Goal: Browse casually

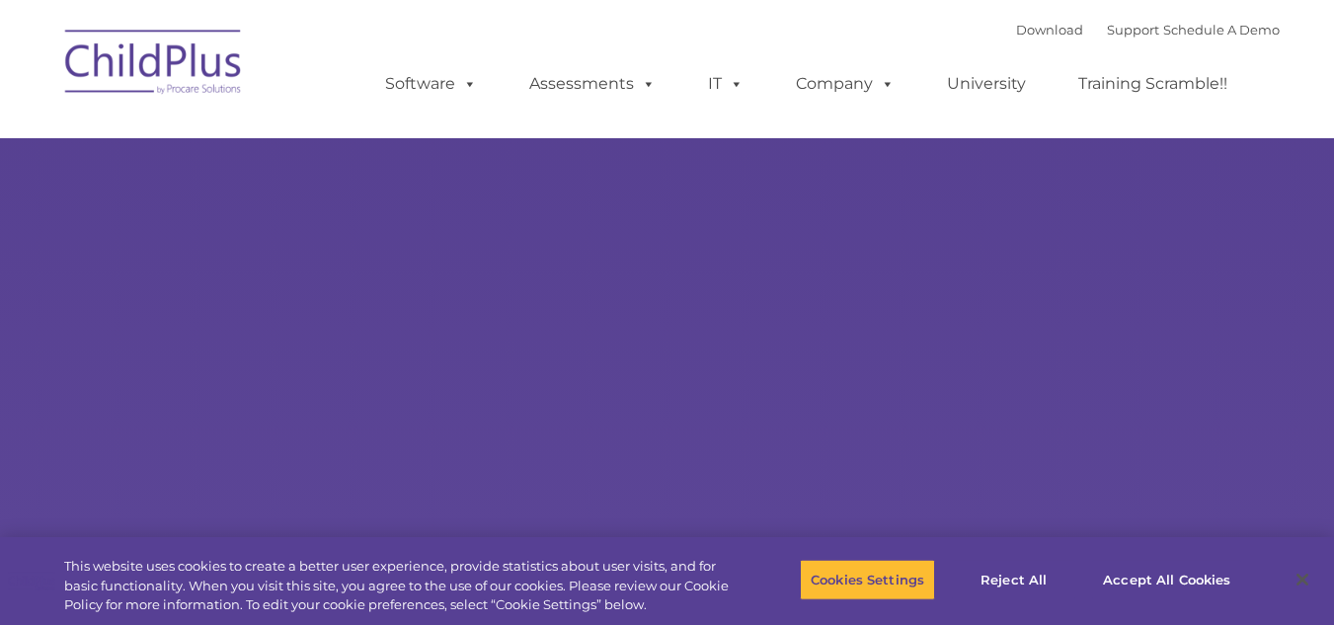
select select "MEDIUM"
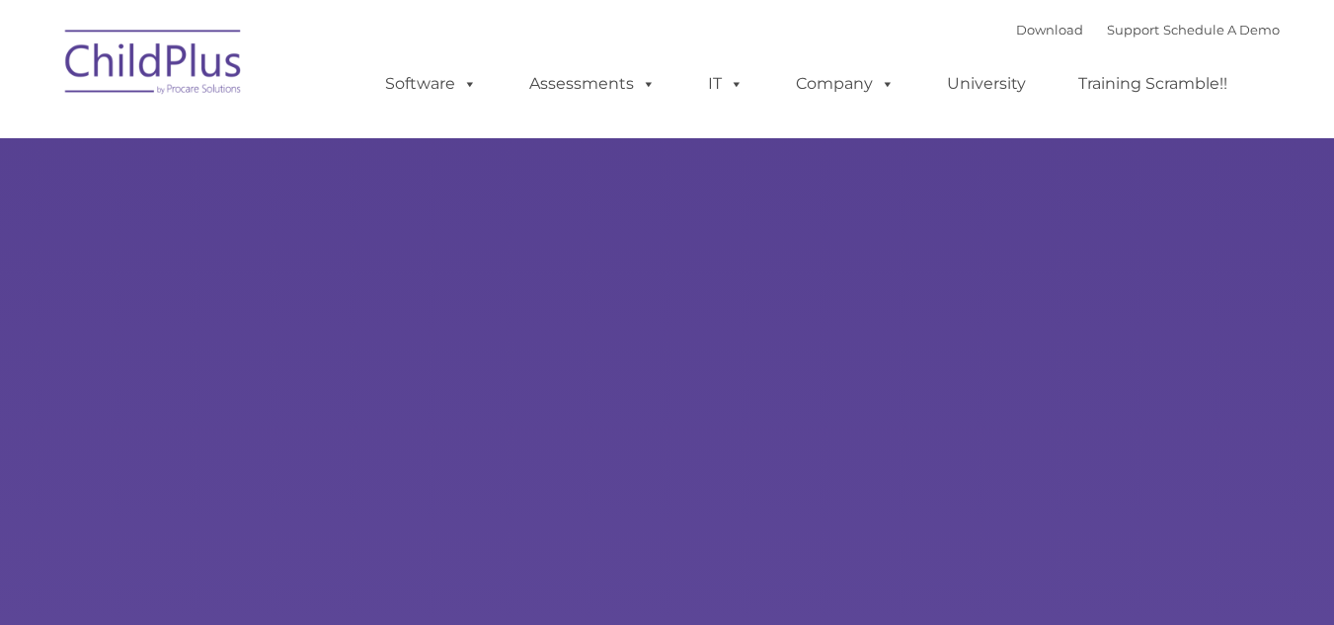
type input ""
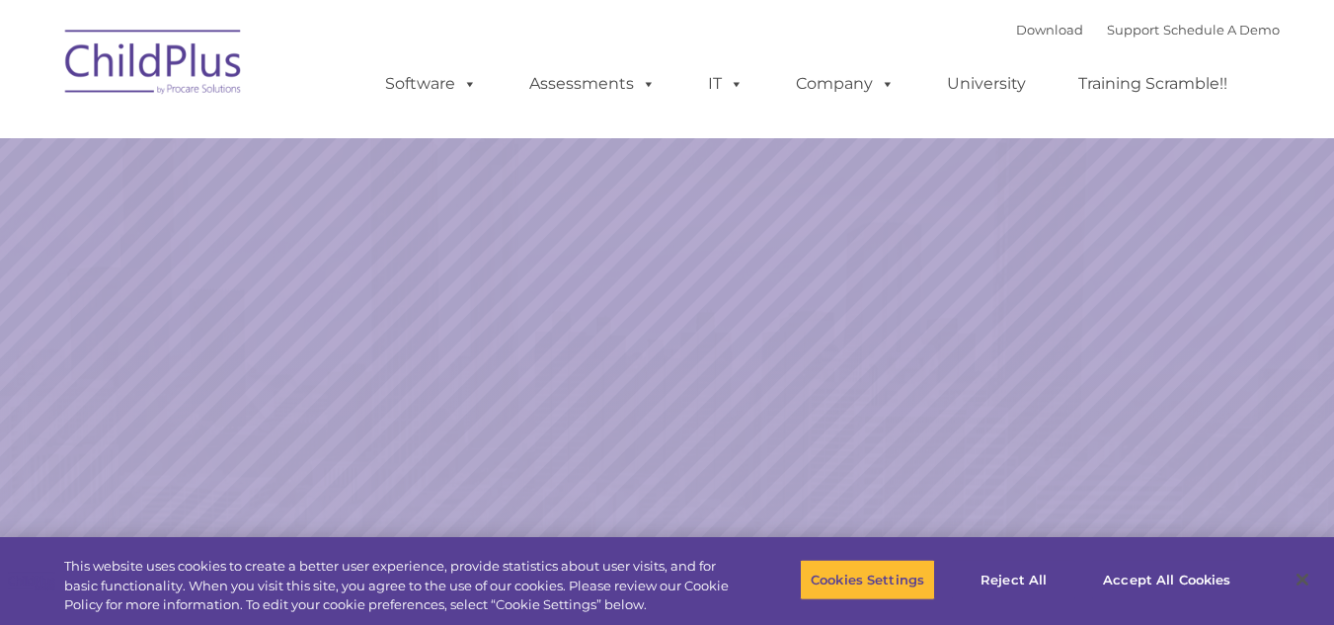
select select "MEDIUM"
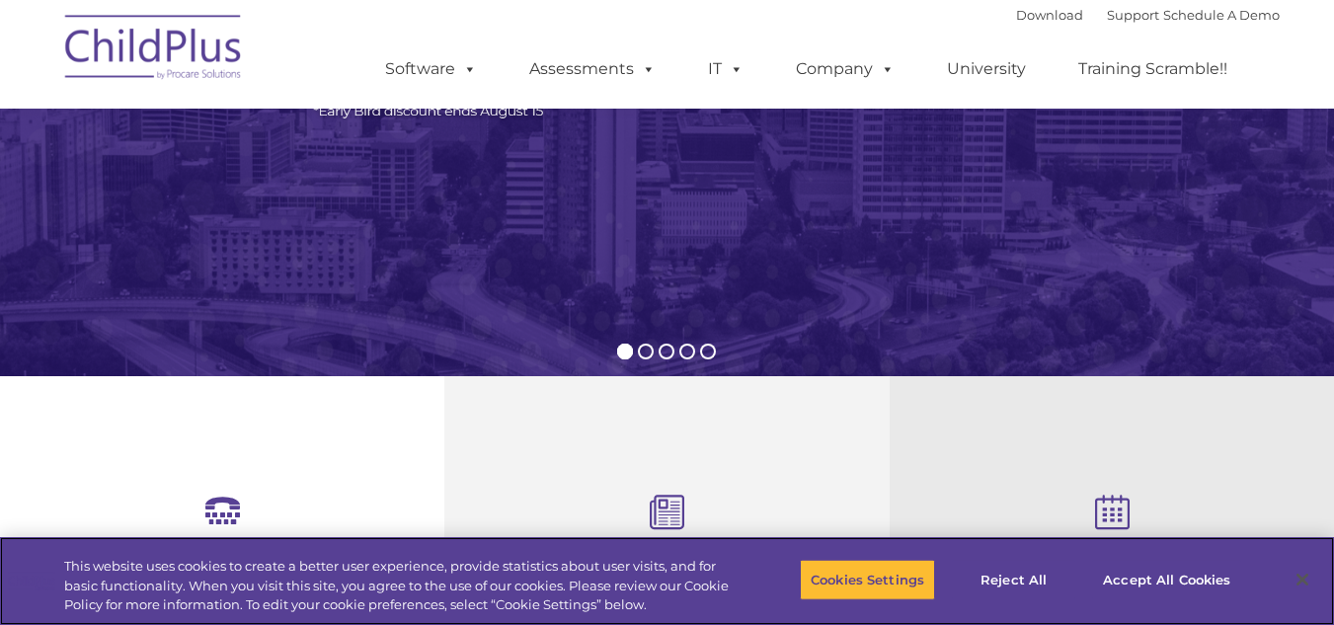
scroll to position [395, 0]
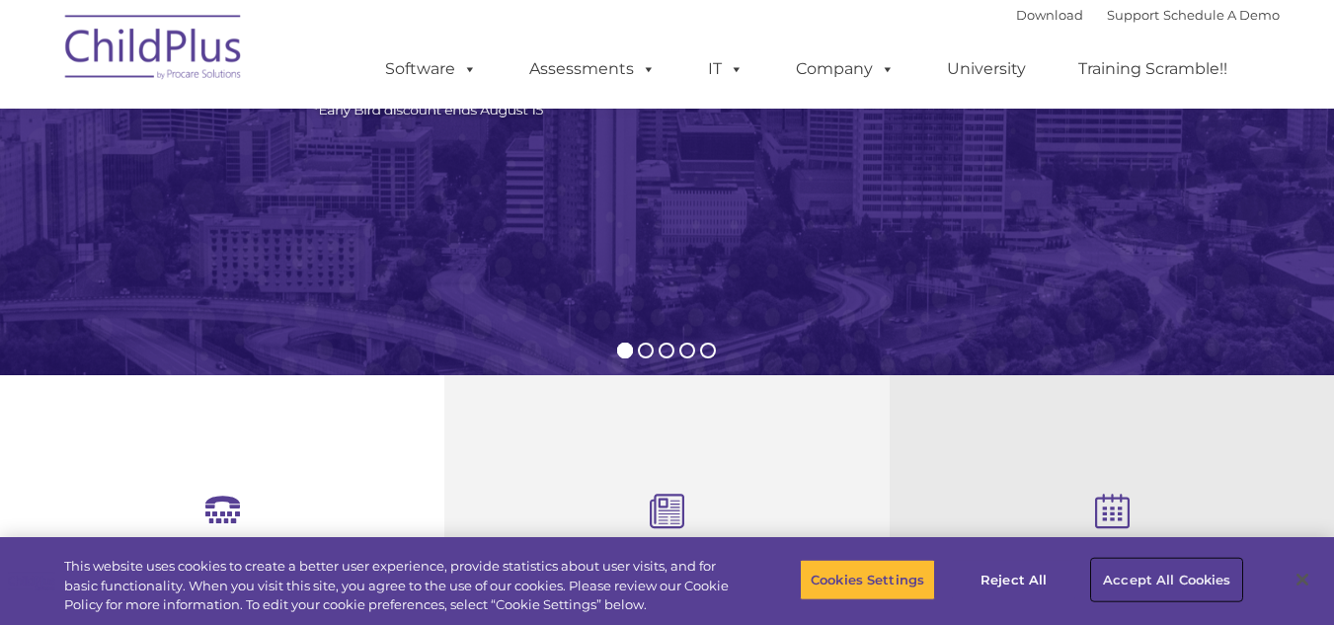
click at [1141, 569] on button "Accept All Cookies" at bounding box center [1166, 579] width 149 height 41
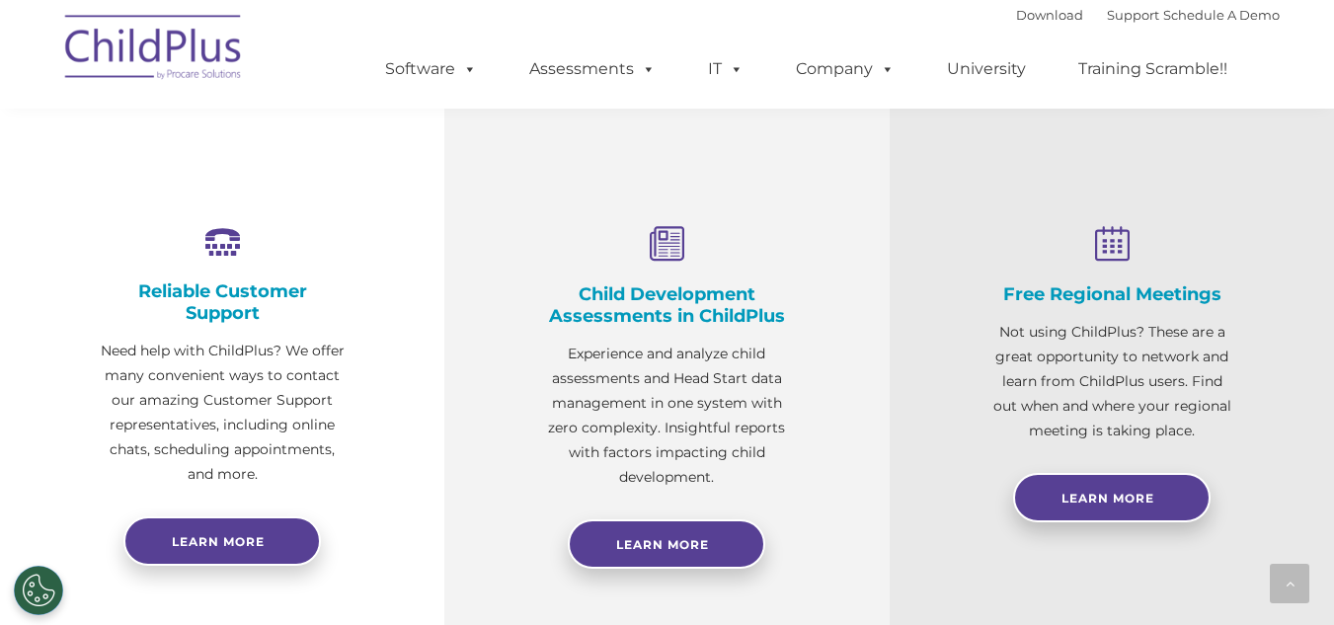
scroll to position [169, 0]
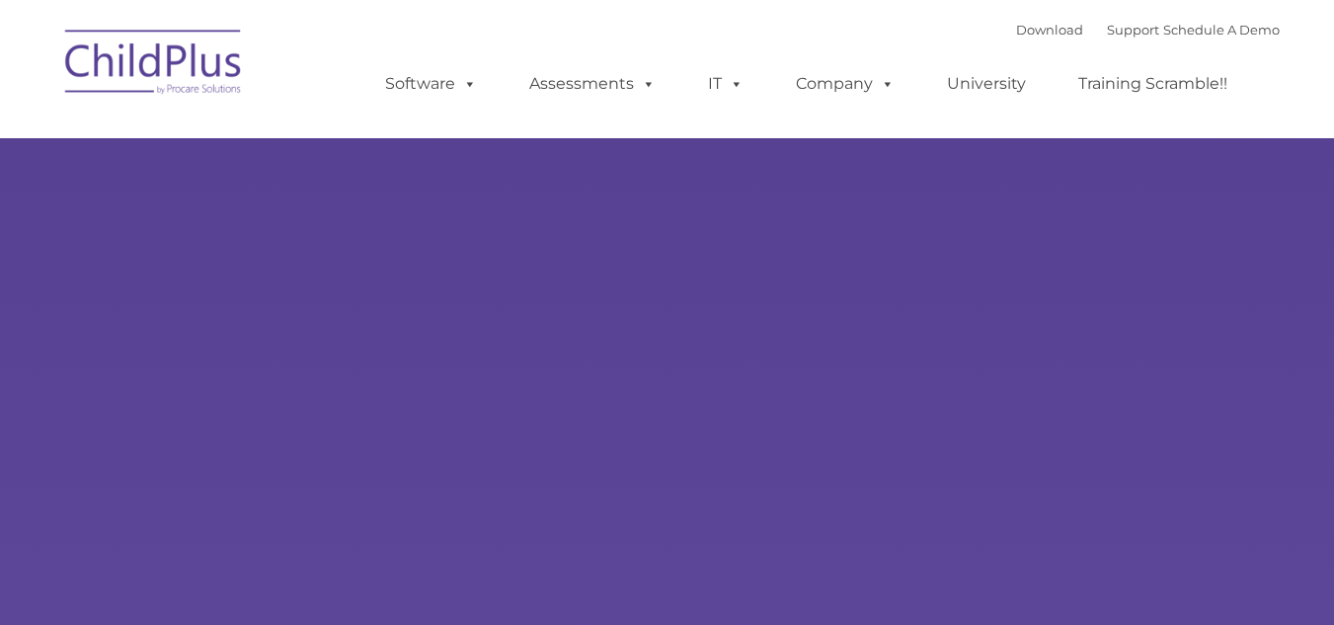
type input ""
select select "MEDIUM"
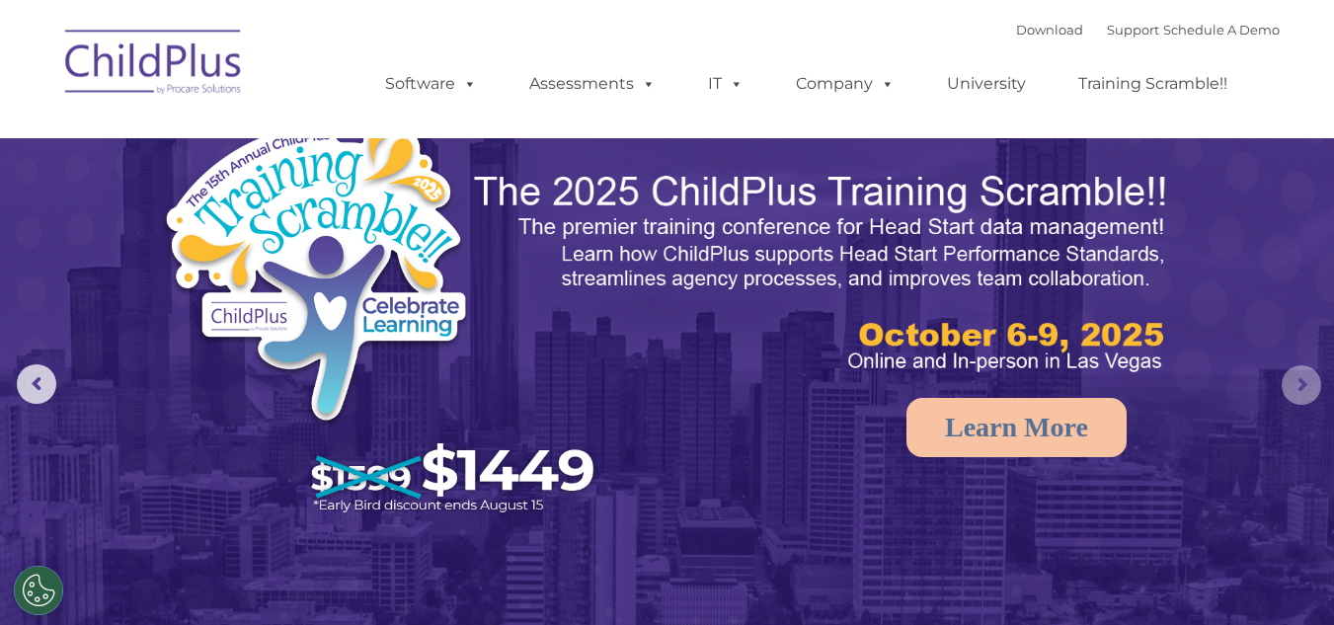
click at [1286, 394] on rs-arrow at bounding box center [1300, 384] width 39 height 39
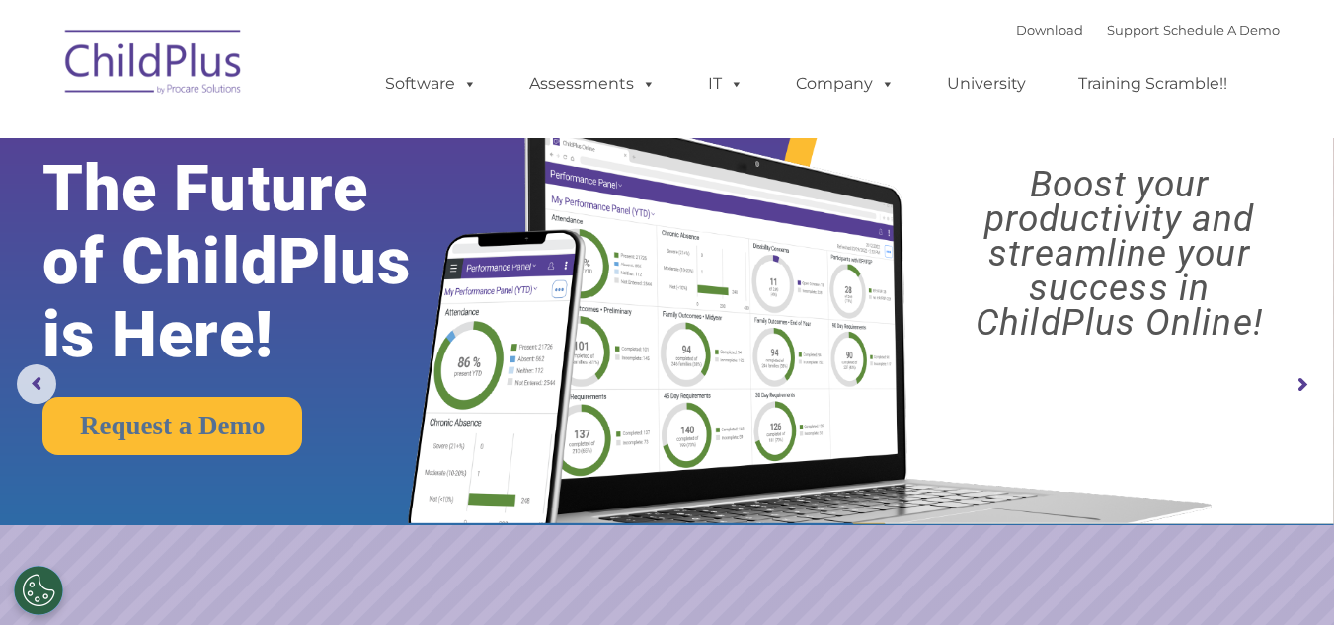
click at [1286, 394] on rs-arrow at bounding box center [1300, 384] width 39 height 39
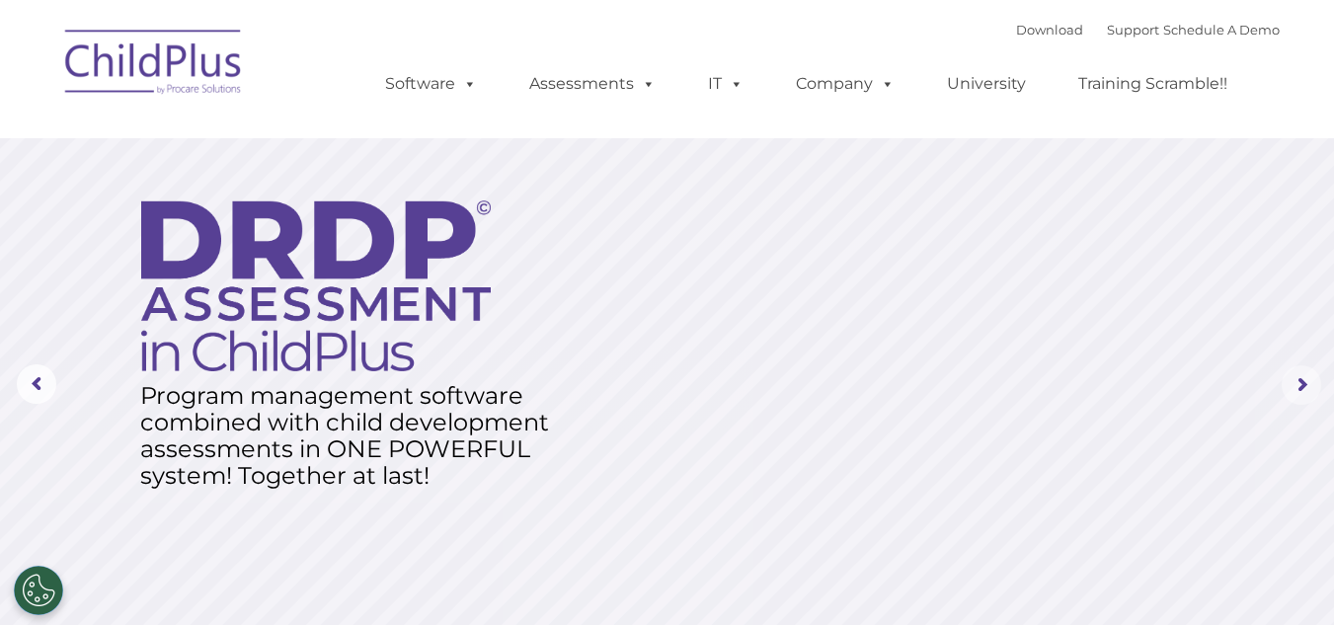
click at [1286, 394] on rs-arrow at bounding box center [1300, 384] width 39 height 39
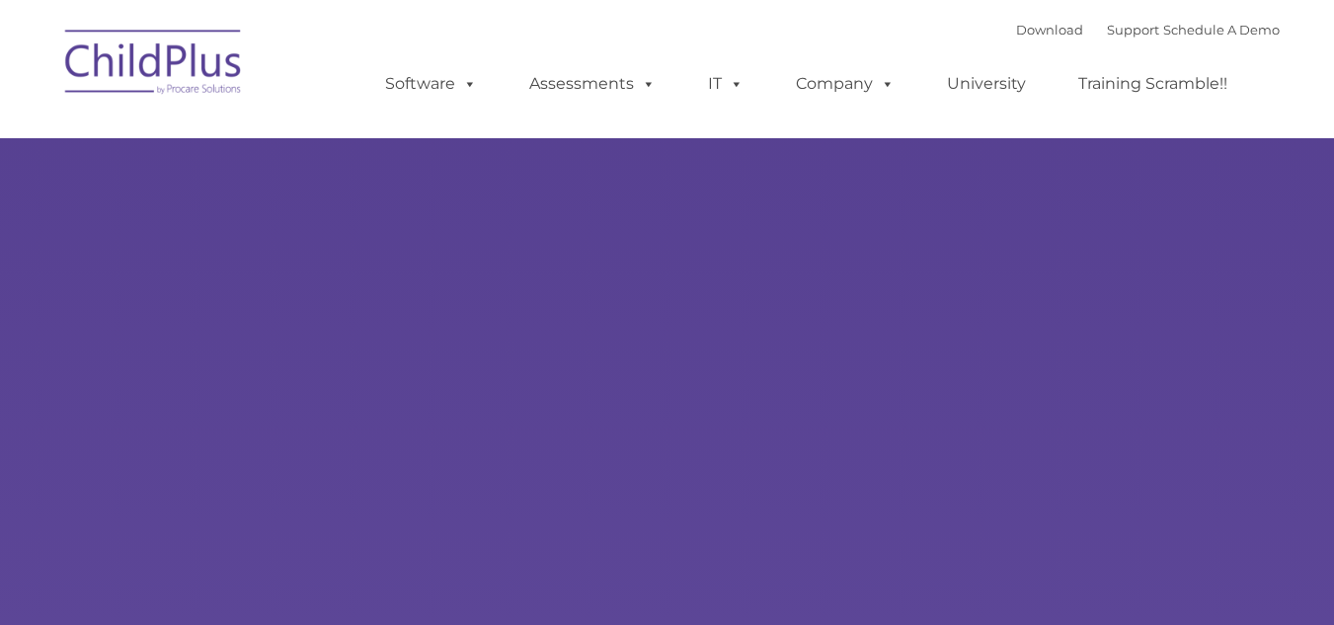
type input ""
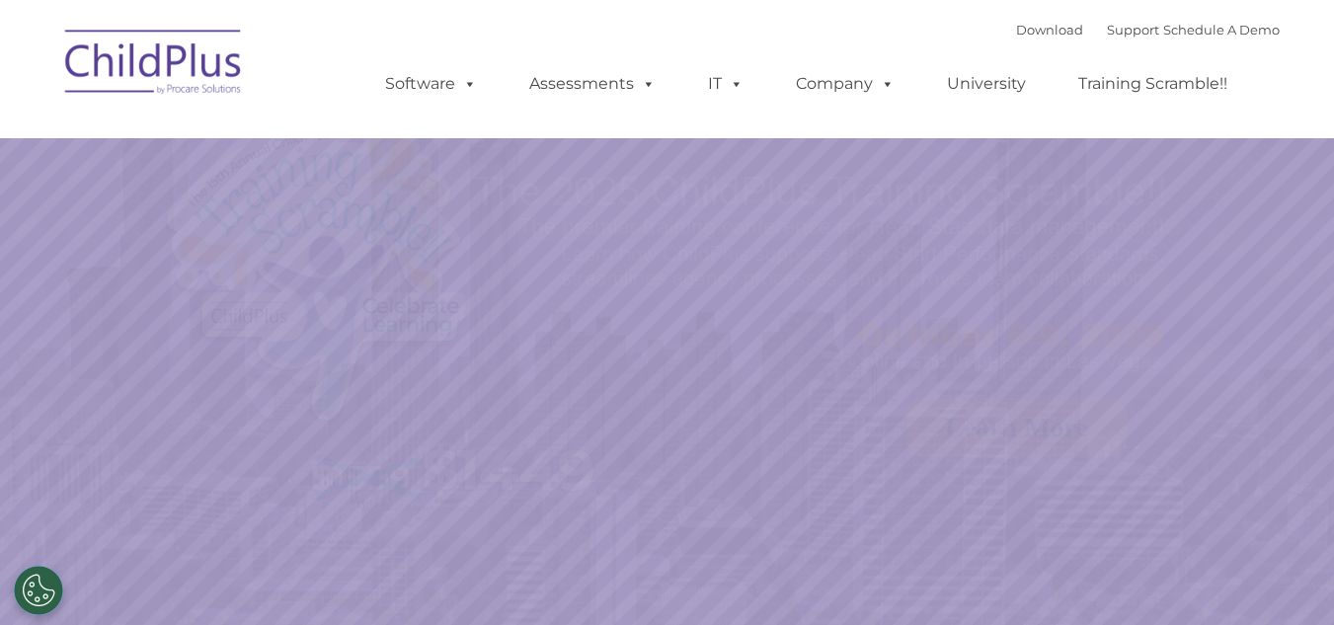
select select "MEDIUM"
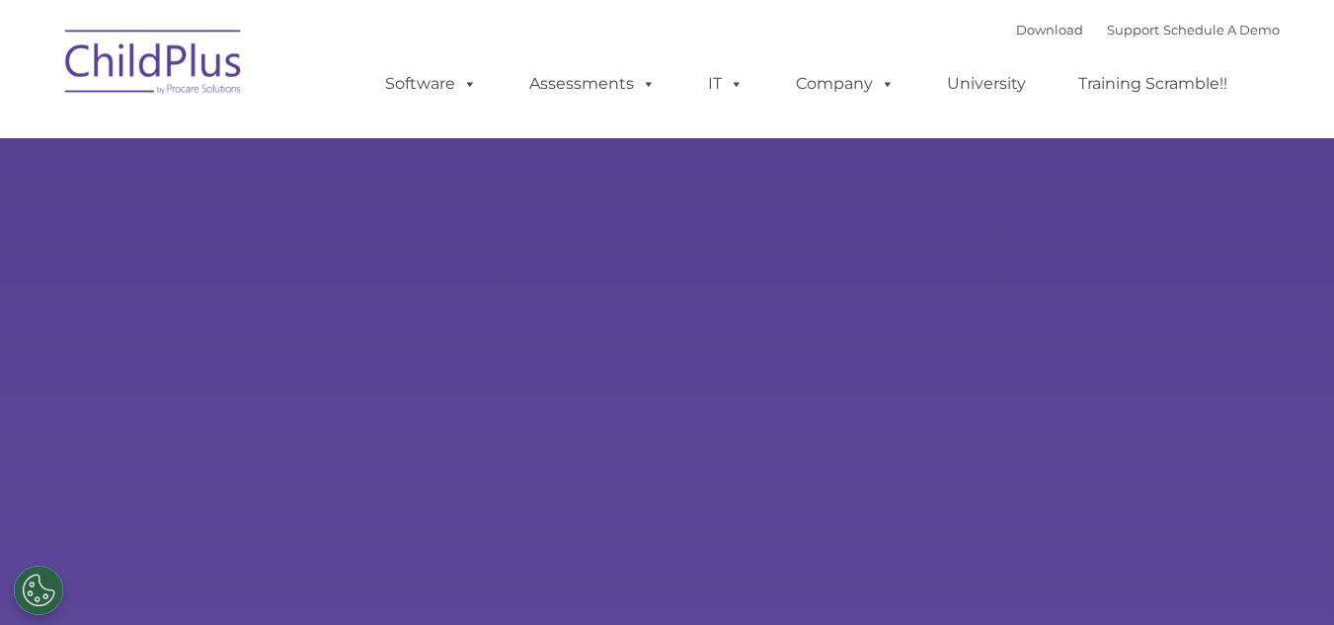
type input ""
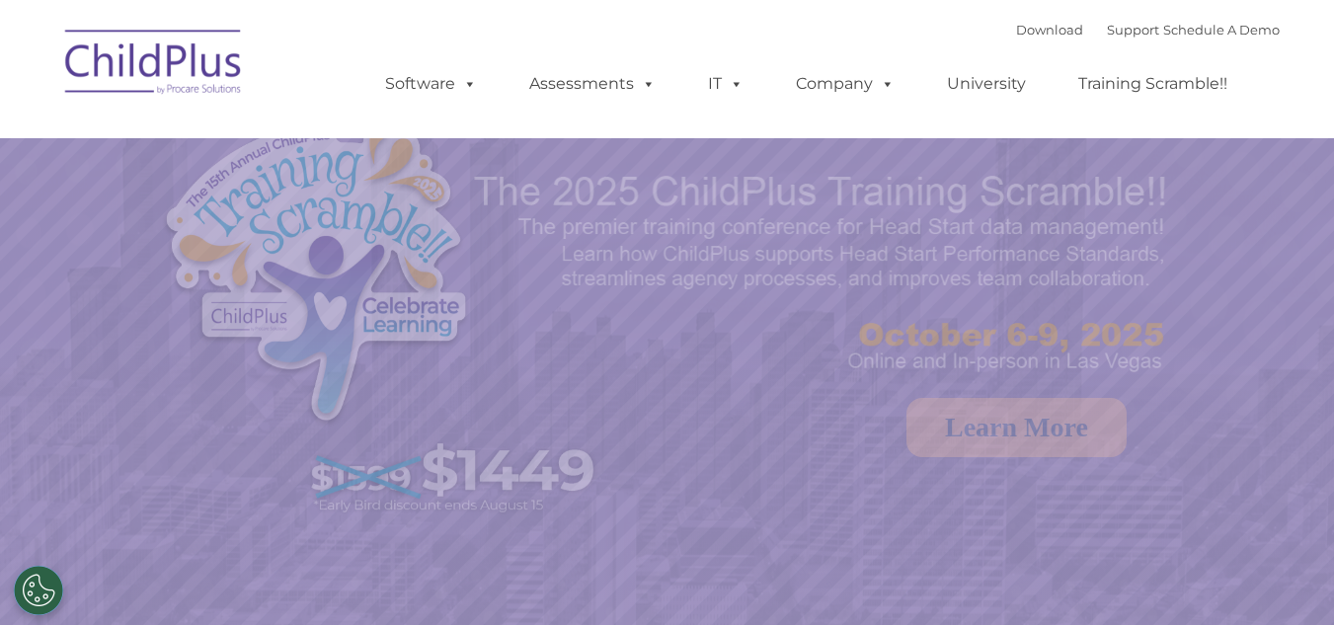
select select "MEDIUM"
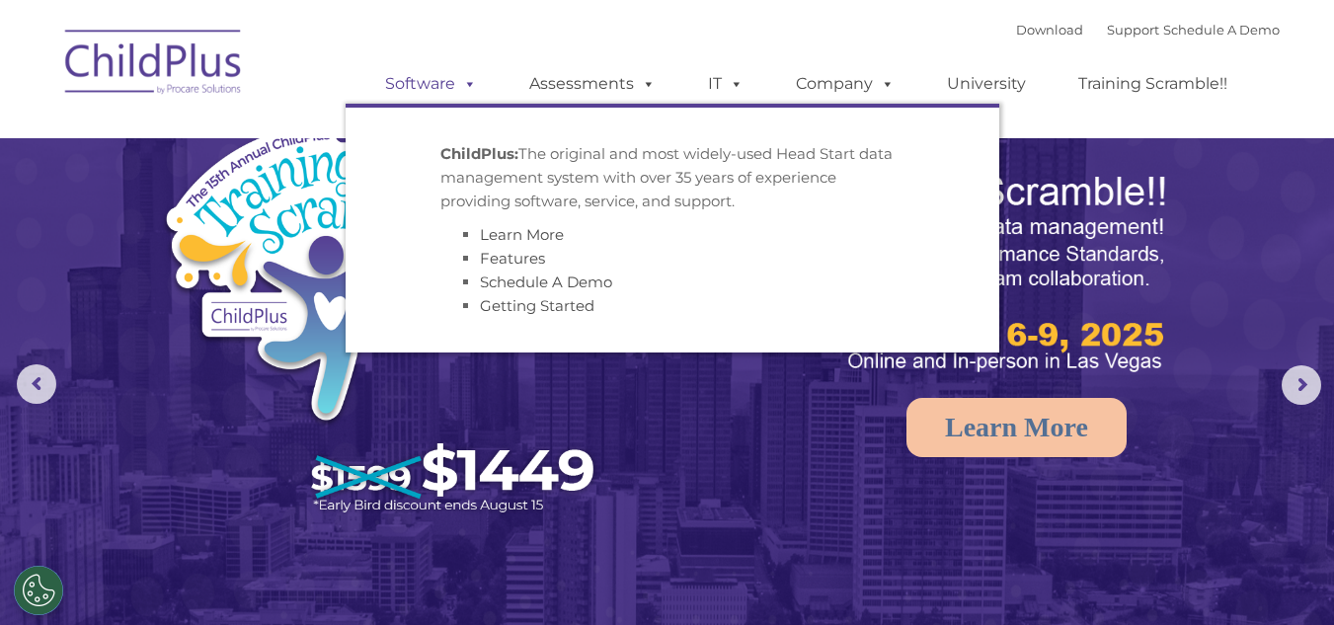
click at [470, 87] on span at bounding box center [466, 83] width 22 height 19
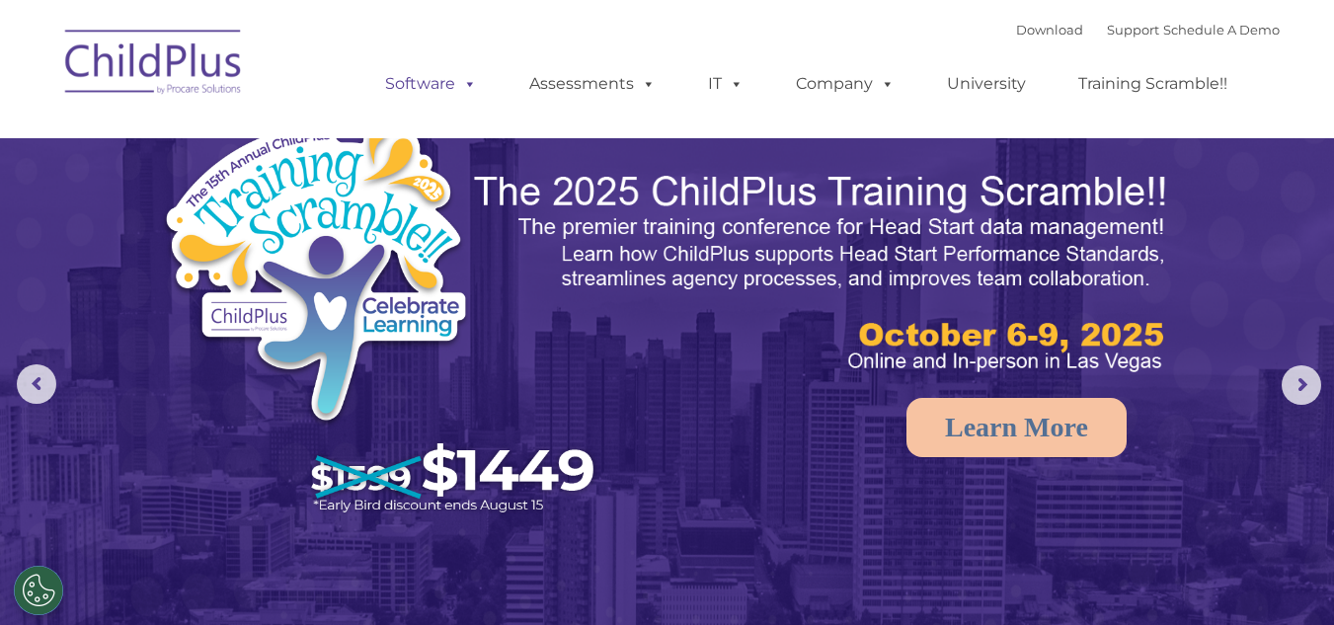
click at [470, 87] on span at bounding box center [466, 83] width 22 height 19
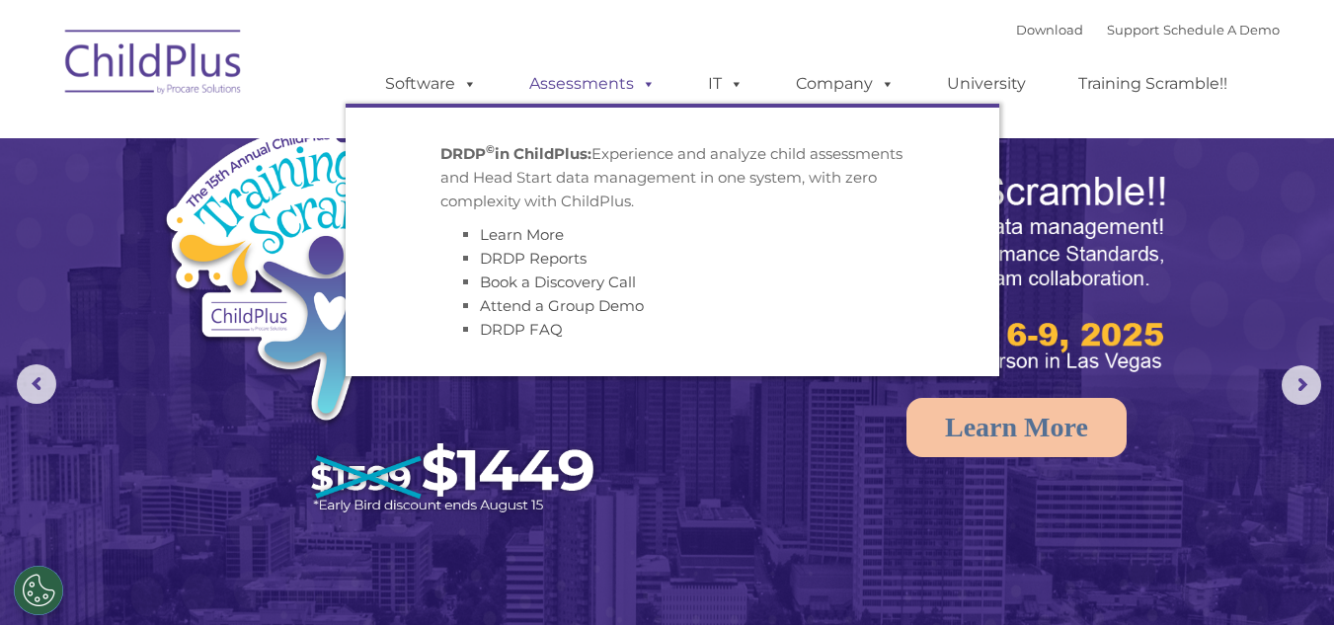
click at [638, 90] on span at bounding box center [645, 83] width 22 height 19
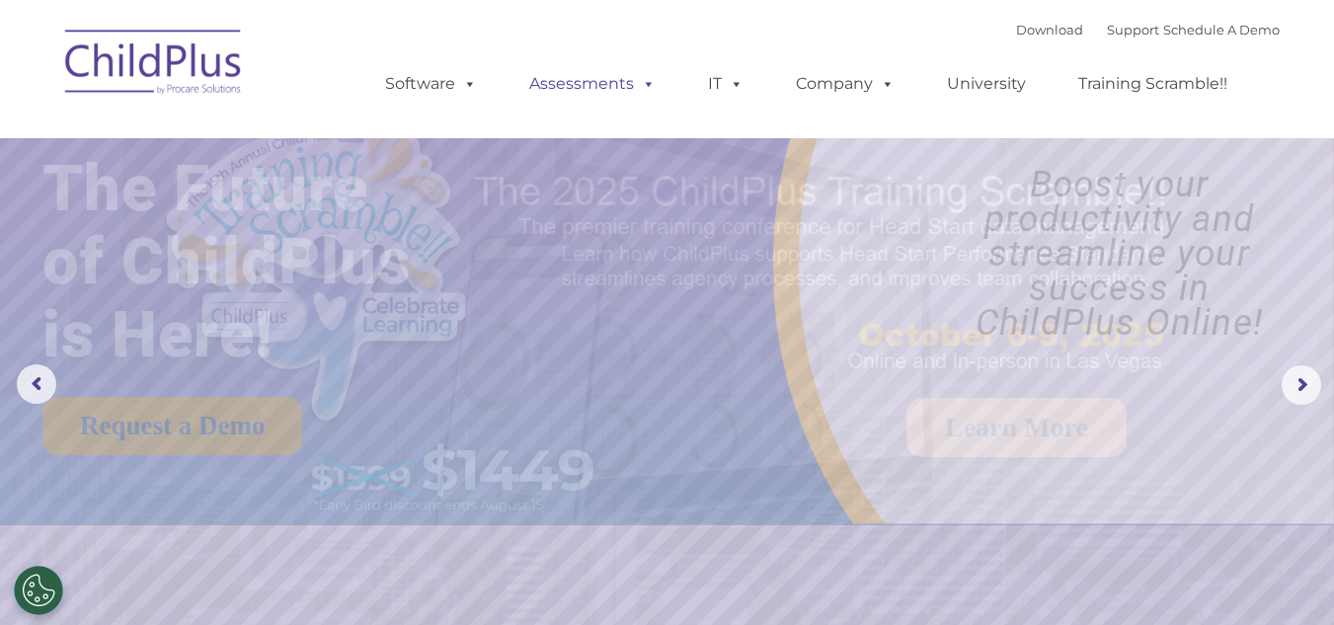
click at [645, 83] on span at bounding box center [645, 83] width 22 height 19
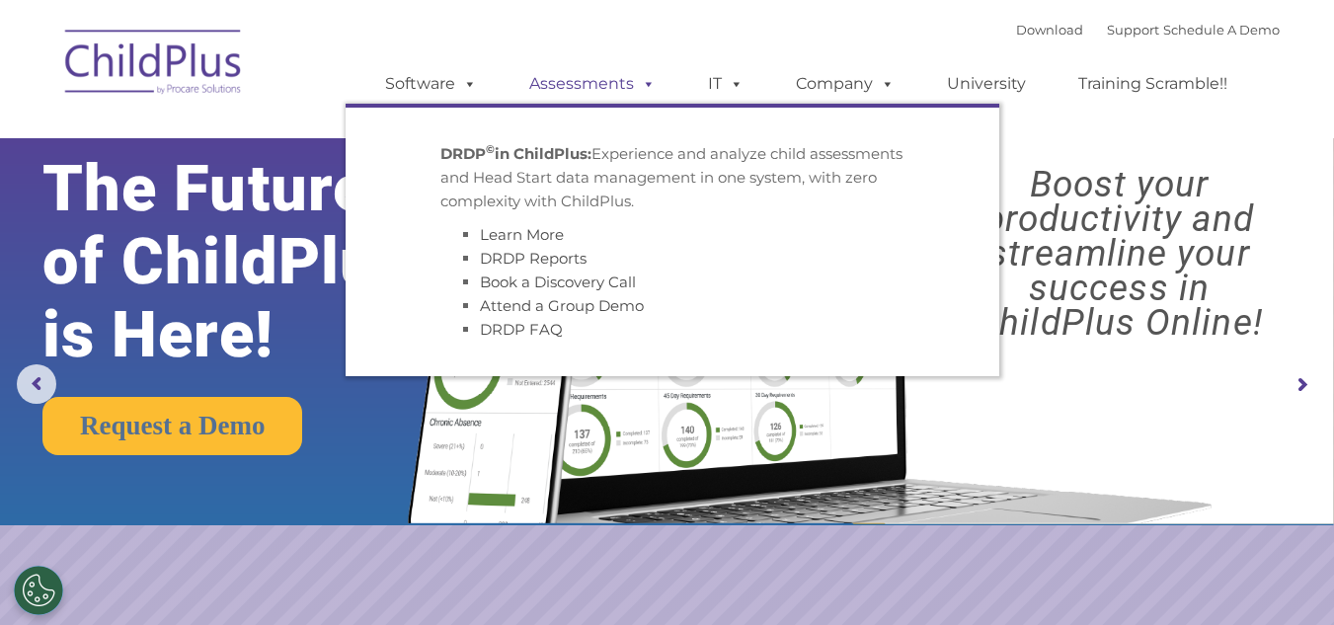
click at [645, 83] on span at bounding box center [645, 83] width 22 height 19
